Goal: Transaction & Acquisition: Purchase product/service

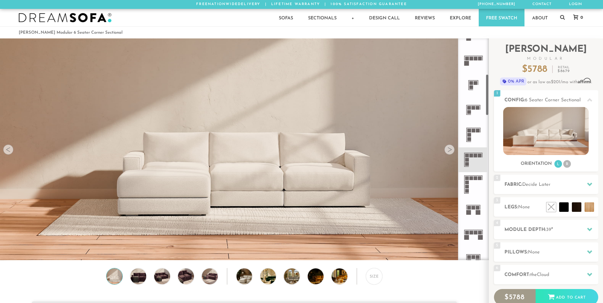
scroll to position [191, 0]
click at [474, 181] on icon at bounding box center [473, 183] width 25 height 25
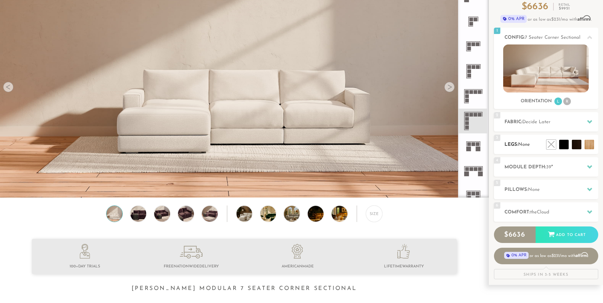
scroll to position [62, 0]
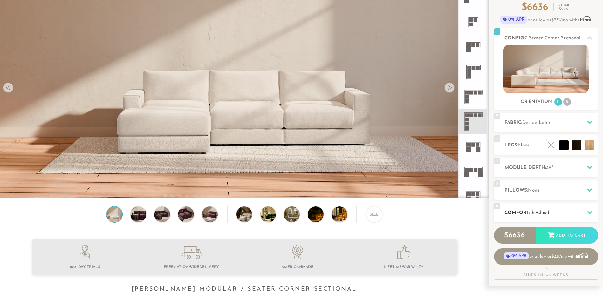
click at [551, 210] on h2 "Comfort: the Cloud" at bounding box center [552, 213] width 94 height 7
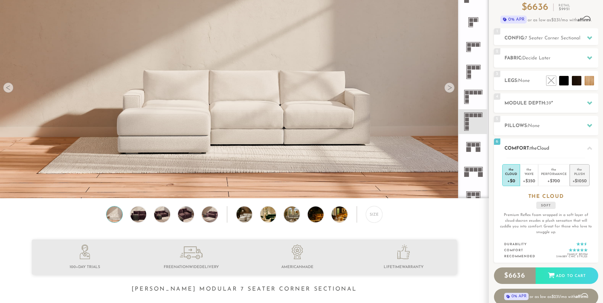
click at [585, 182] on div "+$1050" at bounding box center [580, 180] width 14 height 9
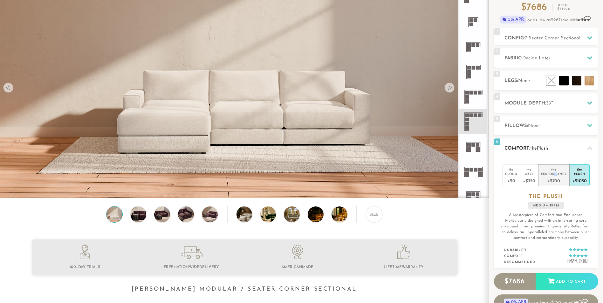
click at [556, 175] on div "Performance" at bounding box center [554, 174] width 26 height 4
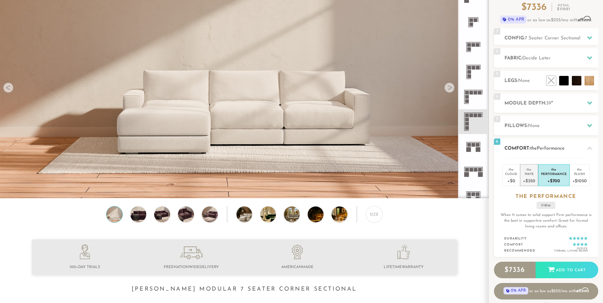
drag, startPoint x: 556, startPoint y: 175, endPoint x: 534, endPoint y: 180, distance: 22.5
click at [534, 180] on div "+$350" at bounding box center [529, 180] width 12 height 9
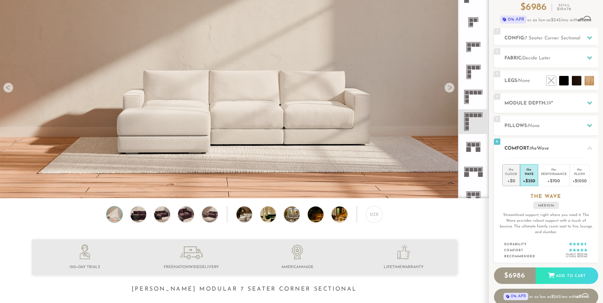
click at [514, 177] on div "+$0" at bounding box center [511, 180] width 12 height 9
click at [576, 178] on div "+$1050" at bounding box center [580, 180] width 14 height 9
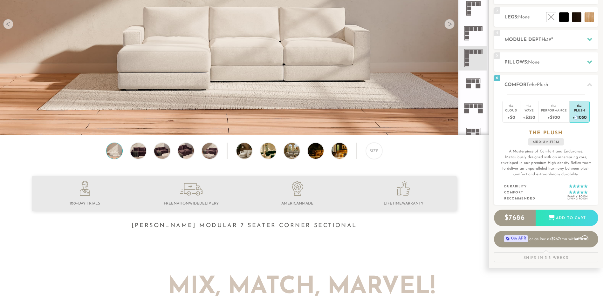
scroll to position [0, 0]
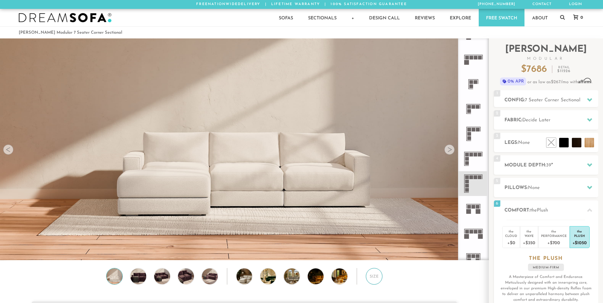
click at [373, 280] on div "Size" at bounding box center [374, 276] width 17 height 17
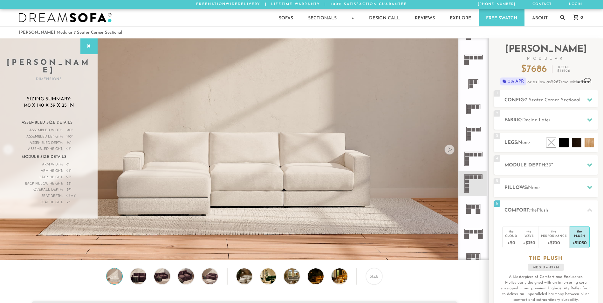
click at [475, 127] on icon at bounding box center [473, 133] width 25 height 25
click at [470, 159] on icon at bounding box center [473, 159] width 25 height 25
click at [88, 45] on icon at bounding box center [89, 46] width 7 height 5
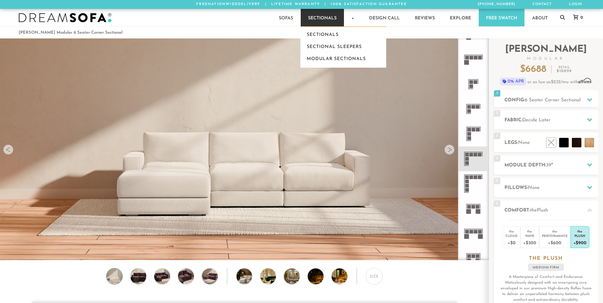
click at [330, 17] on link "Sectionals" at bounding box center [322, 17] width 43 height 17
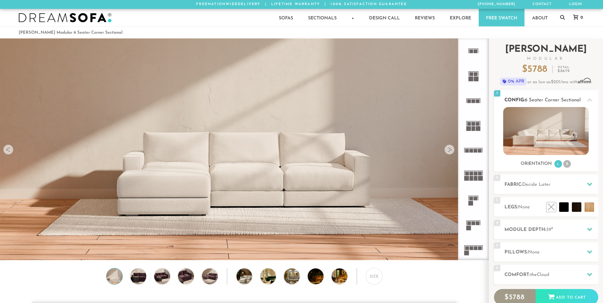
click at [569, 162] on li "R" at bounding box center [568, 164] width 8 height 8
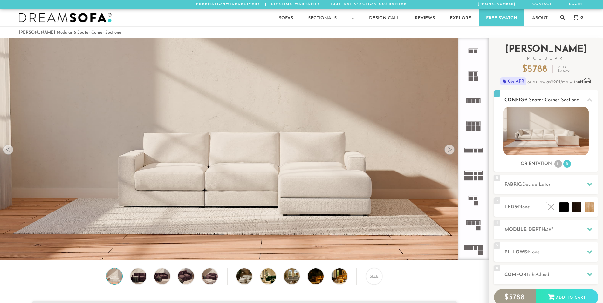
click at [556, 165] on li "L" at bounding box center [559, 164] width 8 height 8
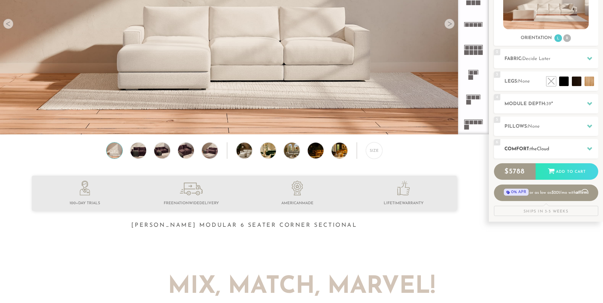
scroll to position [141, 0]
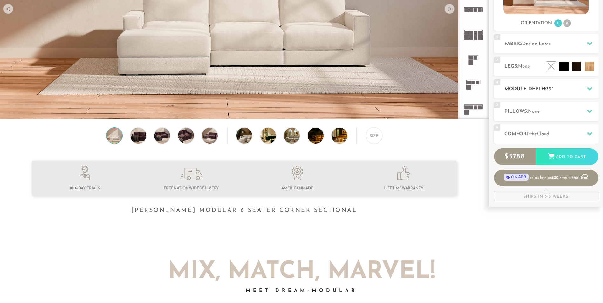
click at [556, 91] on h2 "Module Depth: 39 "" at bounding box center [552, 89] width 94 height 7
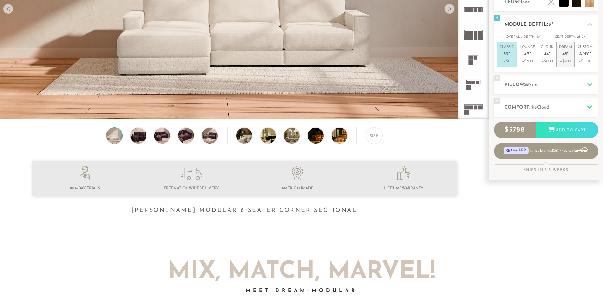
click at [567, 54] on span "48" at bounding box center [565, 54] width 5 height 5
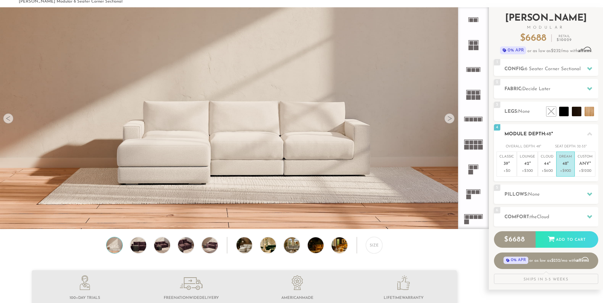
scroll to position [32, 0]
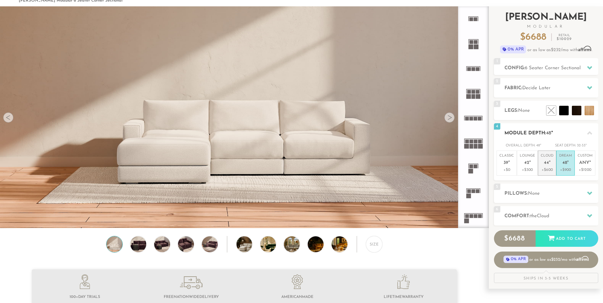
click at [548, 166] on span "44" at bounding box center [546, 163] width 5 height 5
click at [521, 171] on p "+$300" at bounding box center [527, 170] width 15 height 6
click at [545, 168] on p "+$600" at bounding box center [547, 170] width 13 height 6
click at [566, 217] on h2 "Comfort: the Cloud" at bounding box center [552, 216] width 94 height 7
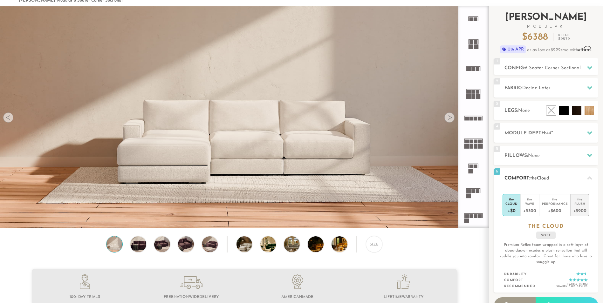
click at [585, 206] on div "+$900" at bounding box center [580, 210] width 13 height 9
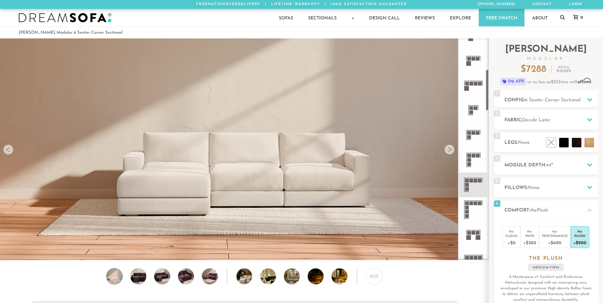
scroll to position [166, 0]
click at [480, 180] on rect at bounding box center [480, 180] width 4 height 4
click at [370, 280] on div "Size" at bounding box center [374, 276] width 17 height 17
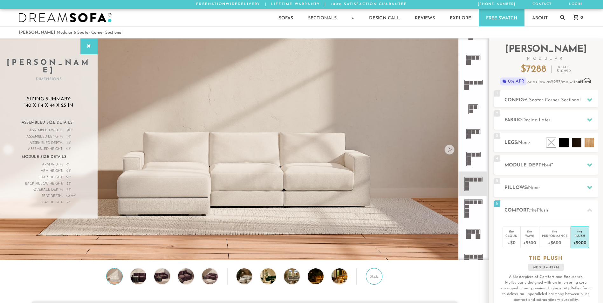
click at [370, 280] on div "Size" at bounding box center [374, 276] width 17 height 17
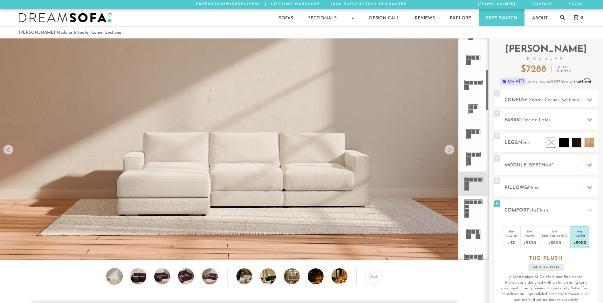
click at [472, 209] on icon at bounding box center [473, 209] width 25 height 25
click at [371, 275] on div "Size" at bounding box center [374, 276] width 17 height 17
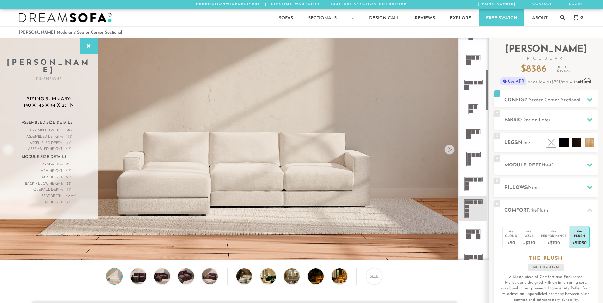
click at [468, 189] on rect at bounding box center [468, 188] width 4 height 4
click at [473, 156] on rect at bounding box center [474, 155] width 4 height 4
click at [478, 184] on icon at bounding box center [473, 184] width 25 height 25
click at [565, 117] on h2 "Fabric: Decide Later" at bounding box center [552, 120] width 94 height 7
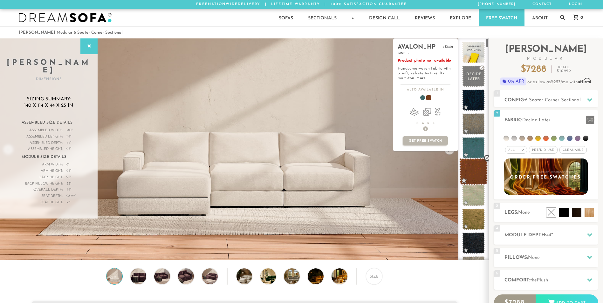
click at [473, 178] on span at bounding box center [474, 171] width 28 height 27
